Goal: Task Accomplishment & Management: Manage account settings

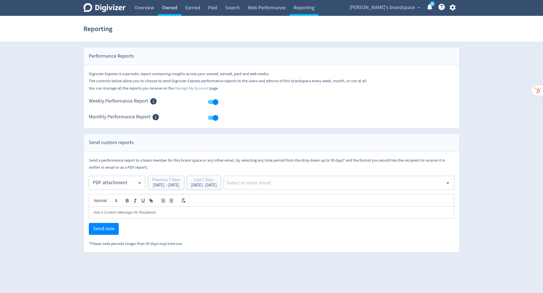
click at [168, 8] on link "Owned" at bounding box center [169, 8] width 23 height 16
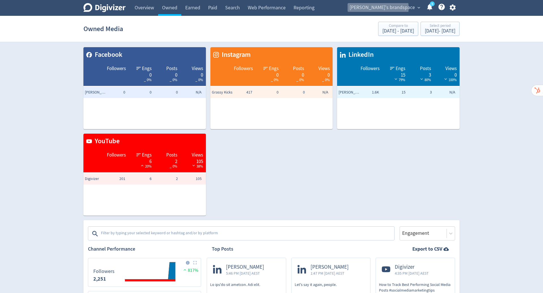
click at [403, 8] on span "[PERSON_NAME]'s brandspace" at bounding box center [382, 7] width 65 height 9
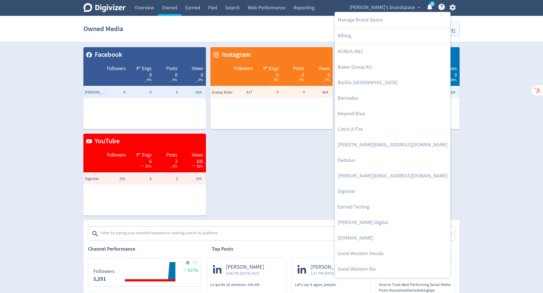
click at [453, 6] on div at bounding box center [271, 146] width 543 height 293
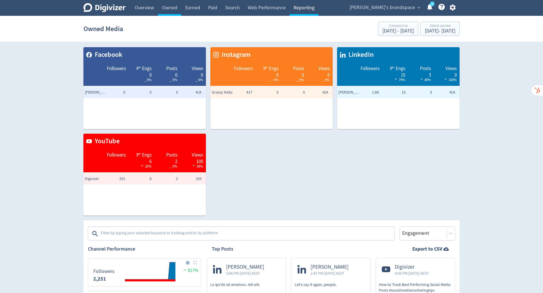
click at [304, 8] on link "Reporting" at bounding box center [304, 8] width 29 height 16
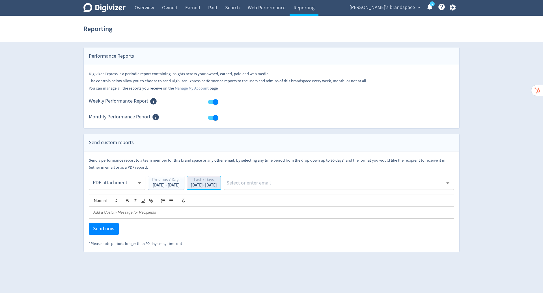
click at [221, 189] on button "Last 7 Days [DATE] - [DATE]" at bounding box center [204, 183] width 35 height 14
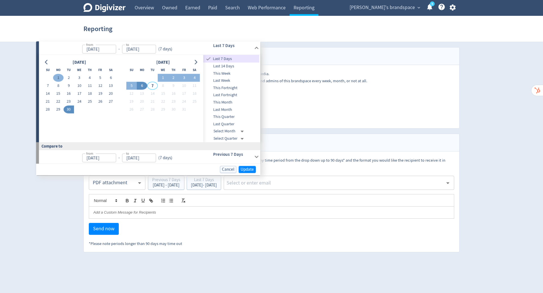
click at [56, 78] on button "1" at bounding box center [58, 78] width 10 height 8
type input "[DATE]"
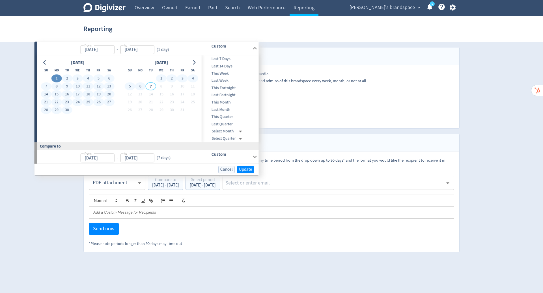
click at [143, 87] on button "6" at bounding box center [140, 86] width 10 height 8
type input "[DATE]"
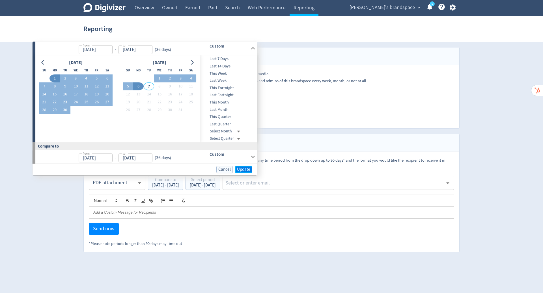
click at [241, 170] on span "Update" at bounding box center [243, 169] width 13 height 4
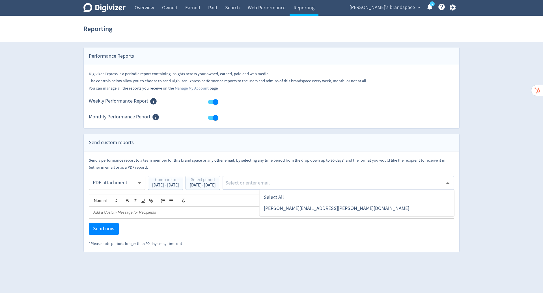
click at [280, 182] on input "text" at bounding box center [334, 183] width 218 height 8
click at [288, 197] on li "Select All" at bounding box center [356, 197] width 195 height 11
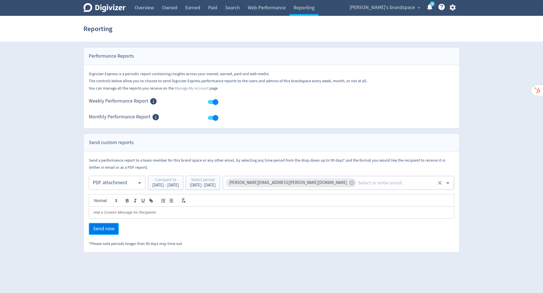
click at [103, 227] on span "Send now" at bounding box center [104, 229] width 22 height 5
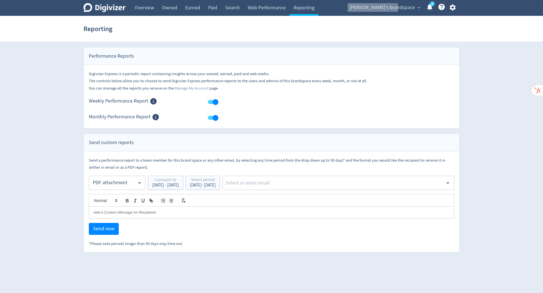
click at [397, 7] on span "[PERSON_NAME]'s brandspace" at bounding box center [382, 7] width 65 height 9
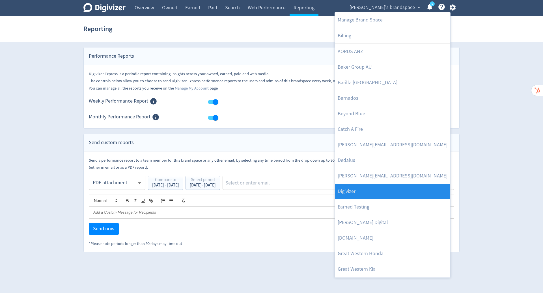
click at [397, 193] on link "Digivizer" at bounding box center [392, 192] width 115 height 16
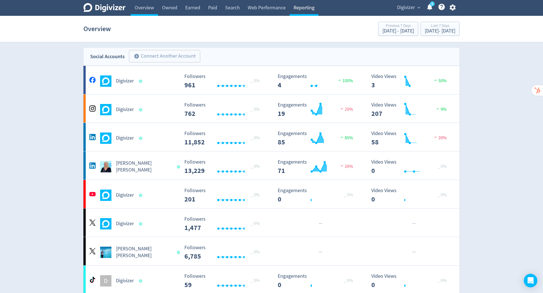
click at [308, 9] on link "Reporting" at bounding box center [304, 8] width 29 height 16
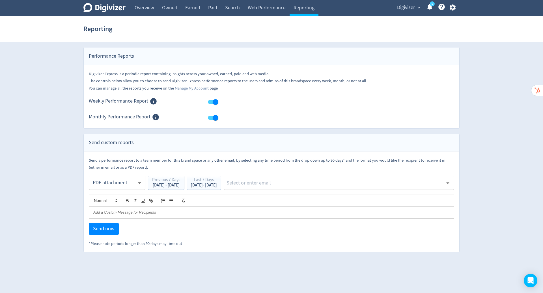
click at [300, 181] on input "text" at bounding box center [334, 183] width 217 height 8
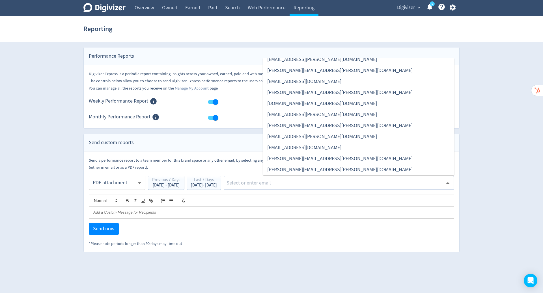
scroll to position [88, 0]
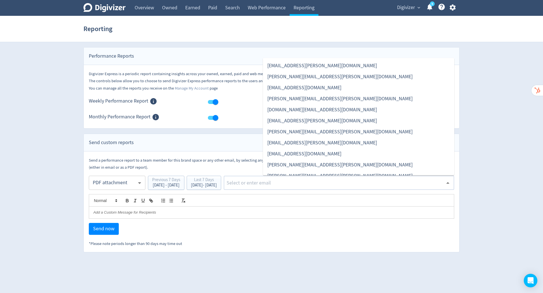
click at [319, 98] on li "[PERSON_NAME][EMAIL_ADDRESS][PERSON_NAME][DOMAIN_NAME]" at bounding box center [359, 99] width 192 height 11
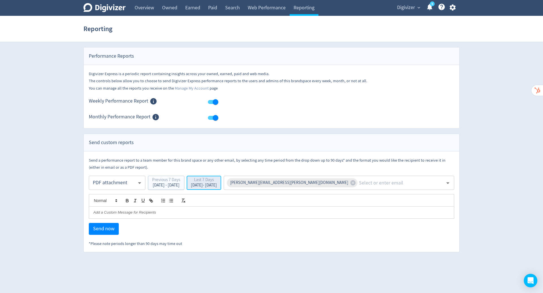
click at [217, 182] on div "Last 7 Days" at bounding box center [204, 180] width 26 height 5
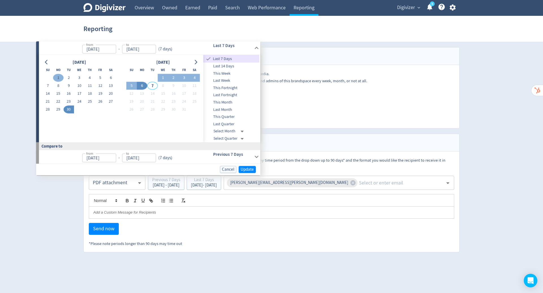
click at [60, 78] on button "1" at bounding box center [58, 78] width 10 height 8
type input "[DATE]"
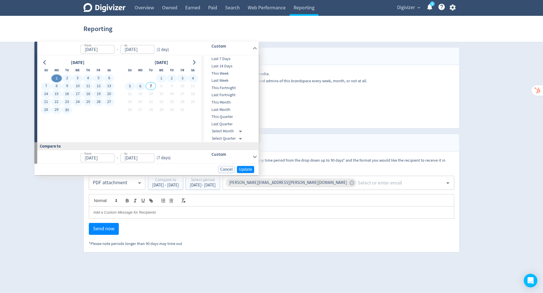
click at [140, 86] on button "6" at bounding box center [140, 86] width 10 height 8
type input "[DATE]"
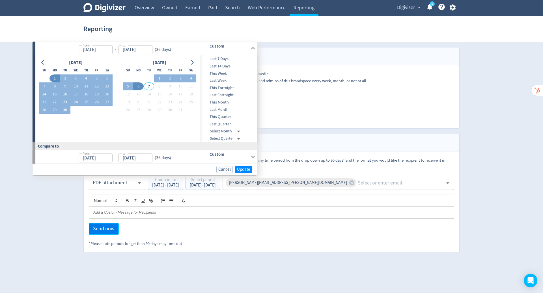
click at [104, 227] on span "Send now" at bounding box center [104, 229] width 22 height 5
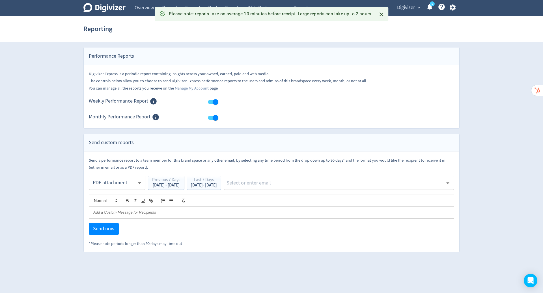
click at [451, 8] on icon "button" at bounding box center [453, 8] width 6 height 6
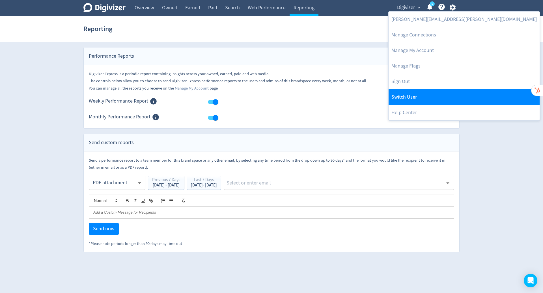
click at [432, 91] on link "Switch User" at bounding box center [464, 97] width 151 height 16
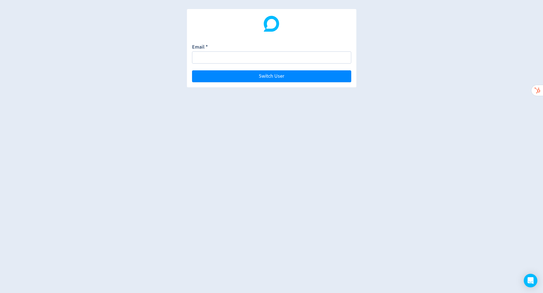
click at [231, 51] on div "Email *" at bounding box center [271, 54] width 159 height 20
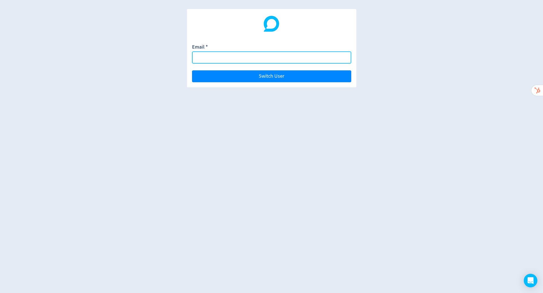
click at [231, 60] on input "Email *" at bounding box center [271, 57] width 159 height 12
paste input "[EMAIL_ADDRESS][DOMAIN_NAME]"
type input "[EMAIL_ADDRESS][DOMAIN_NAME]"
click at [192, 70] on button "Switch User" at bounding box center [271, 76] width 159 height 12
